Goal: Information Seeking & Learning: Find specific fact

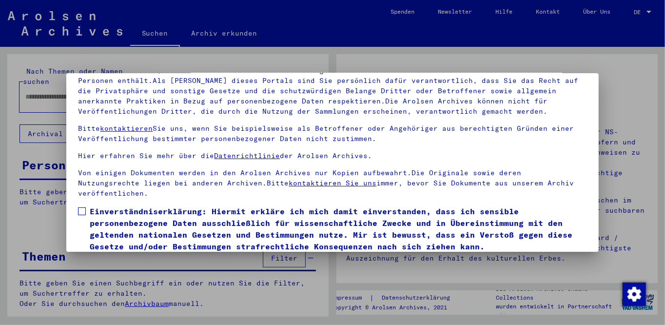
scroll to position [81, 0]
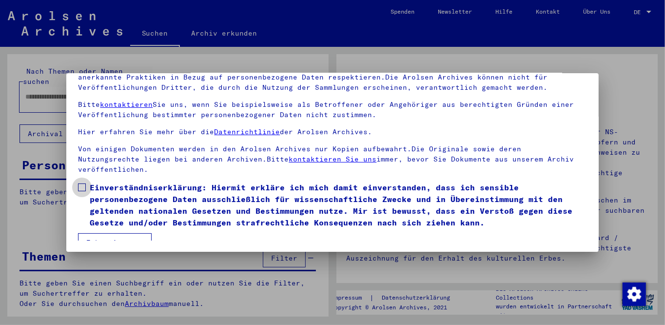
click at [85, 181] on label "Einverständniserklärung: Hiermit erkläre ich mich damit einverstanden, dass ich…" at bounding box center [332, 204] width 509 height 47
click at [115, 233] on button "Ich stimme zu" at bounding box center [115, 242] width 74 height 19
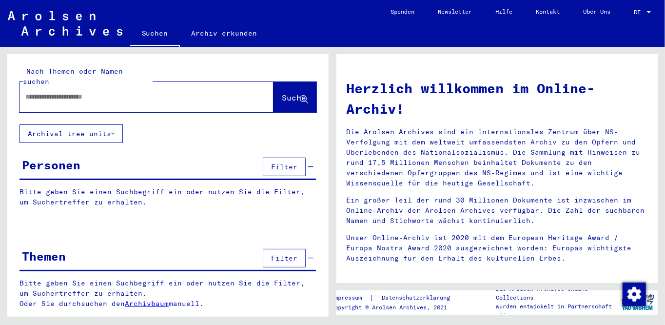
click at [109, 92] on input "text" at bounding box center [134, 97] width 219 height 10
type input "**********"
click at [298, 93] on span "Suche" at bounding box center [294, 98] width 24 height 10
click at [258, 92] on mat-icon "close" at bounding box center [264, 98] width 12 height 12
drag, startPoint x: 46, startPoint y: 24, endPoint x: 65, endPoint y: 30, distance: 19.4
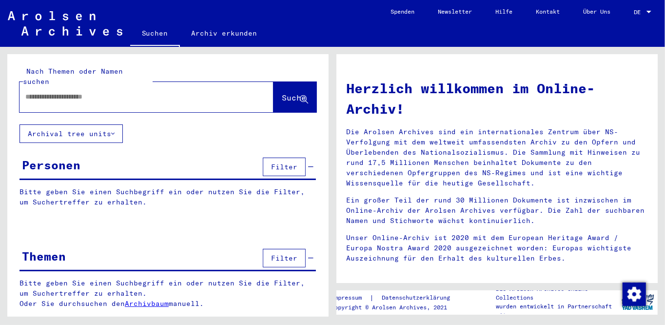
click at [47, 24] on img at bounding box center [65, 23] width 115 height 24
